Goal: Ask a question

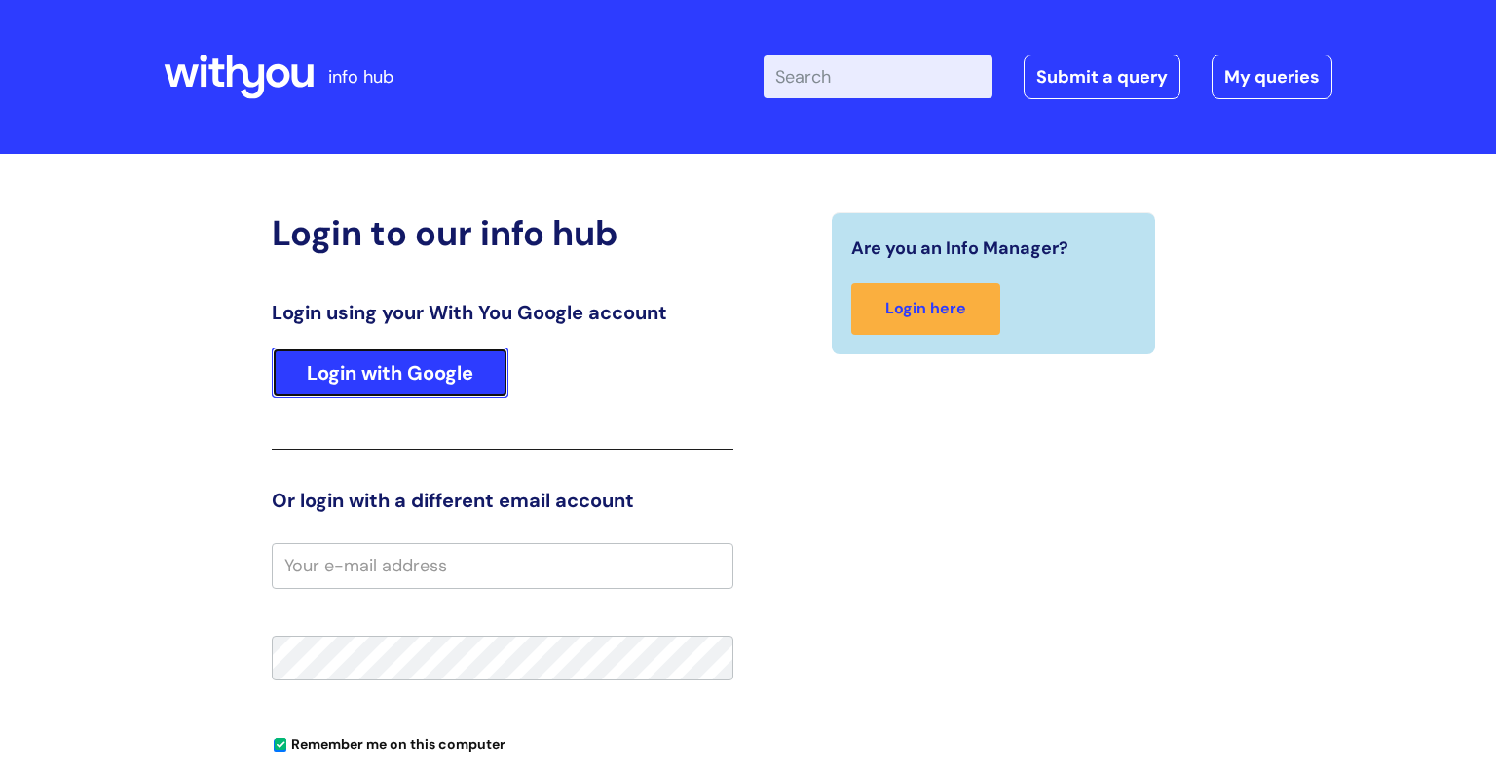
click at [381, 386] on link "Login with Google" at bounding box center [390, 373] width 237 height 51
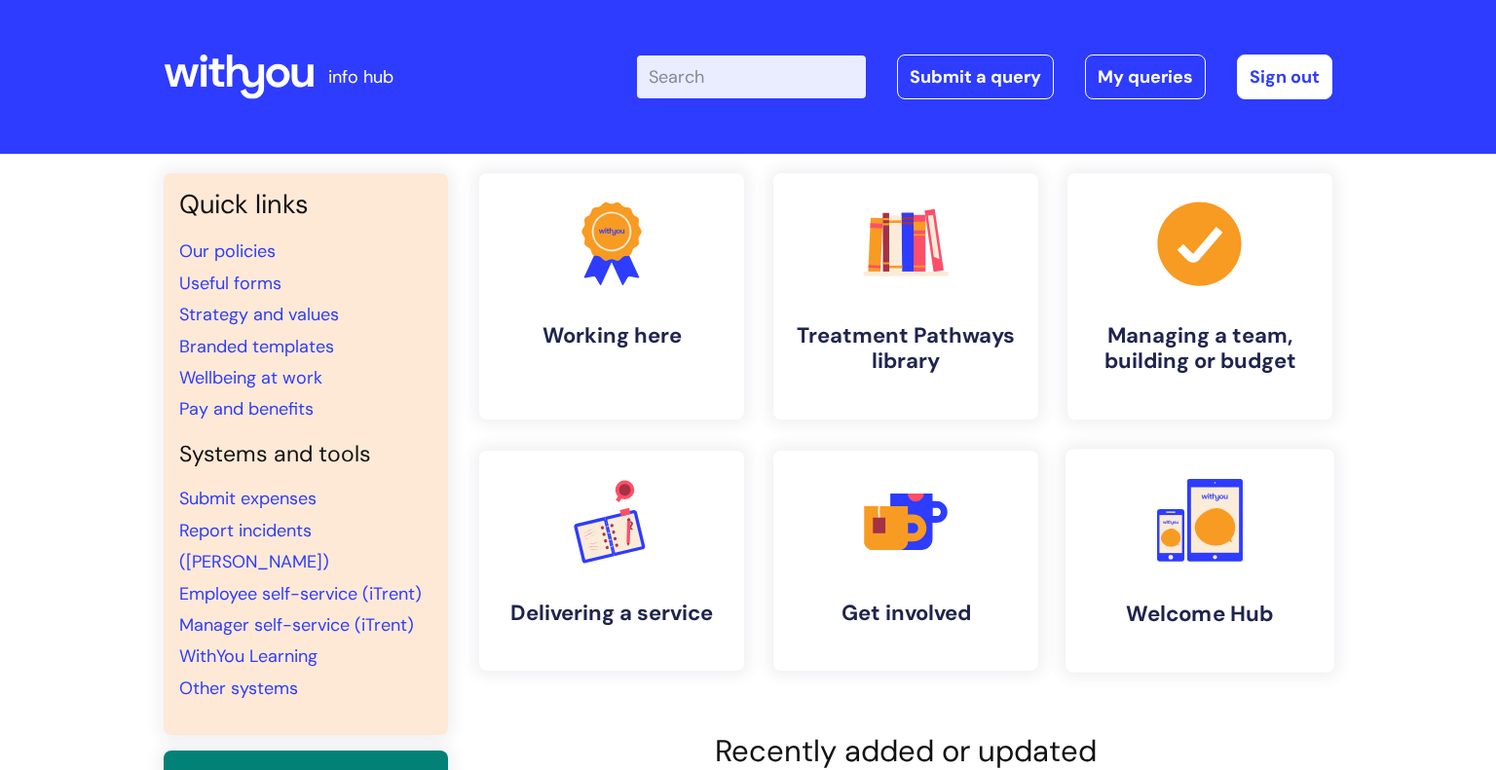
click at [1221, 515] on icon at bounding box center [1215, 526] width 41 height 37
click at [305, 582] on link "Employee self-service (iTrent)" at bounding box center [300, 593] width 243 height 23
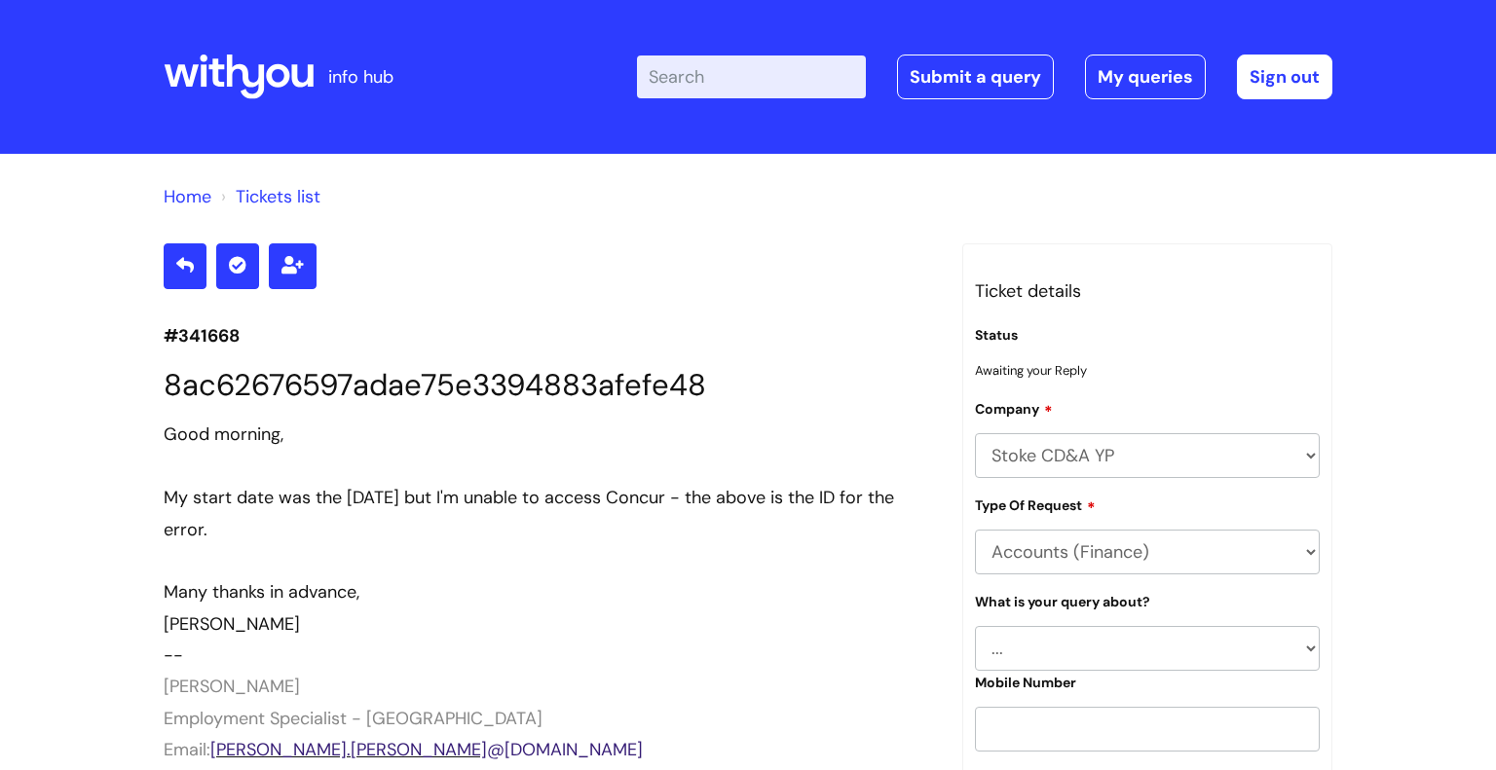
scroll to position [2008, 0]
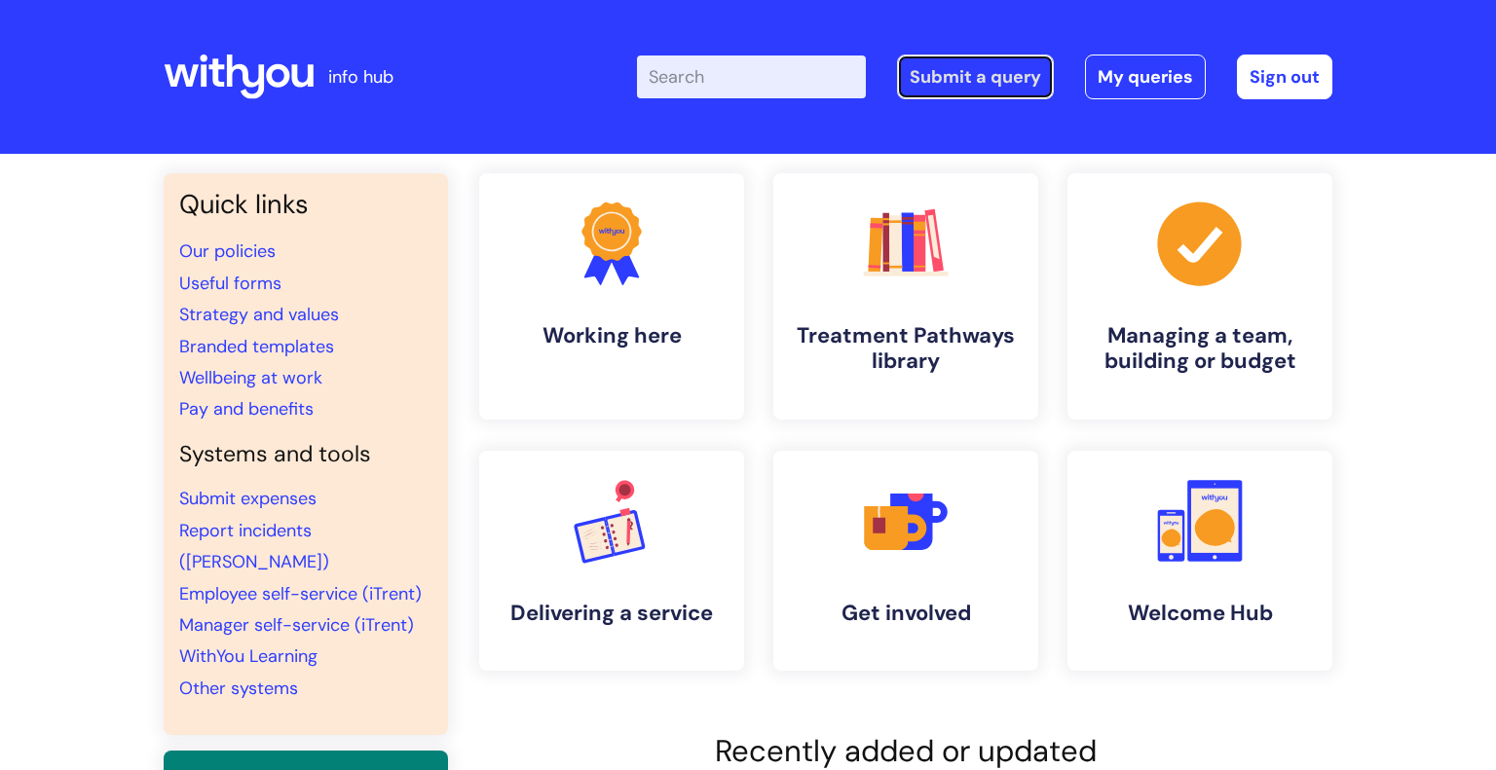
click at [932, 83] on link "Submit a query" at bounding box center [975, 77] width 157 height 45
